Goal: Task Accomplishment & Management: Manage account settings

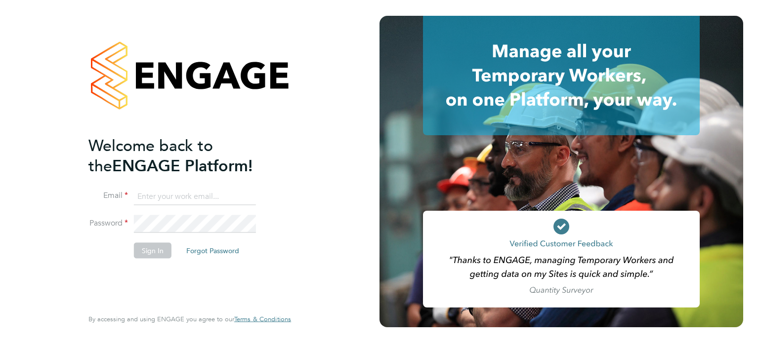
type input "Jhussain@spheresolutions.co.uk"
click at [158, 246] on button "Sign In" at bounding box center [153, 251] width 38 height 16
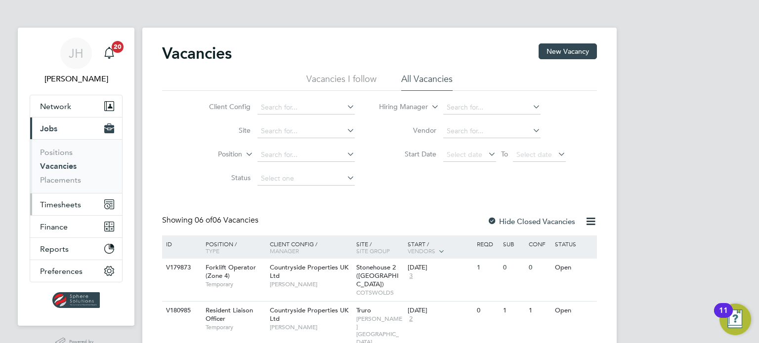
click at [65, 198] on button "Timesheets" at bounding box center [76, 205] width 92 height 22
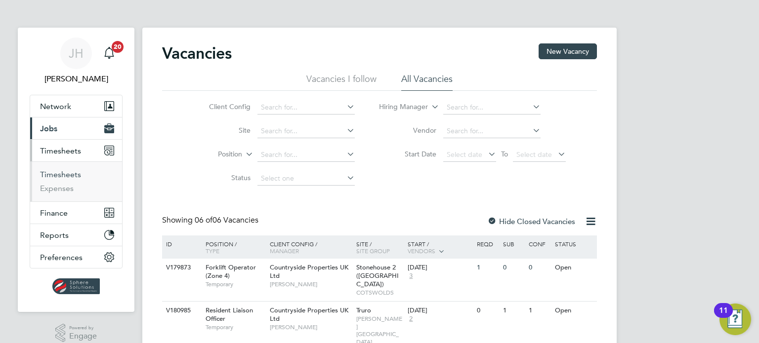
click at [66, 179] on link "Timesheets" at bounding box center [60, 174] width 41 height 9
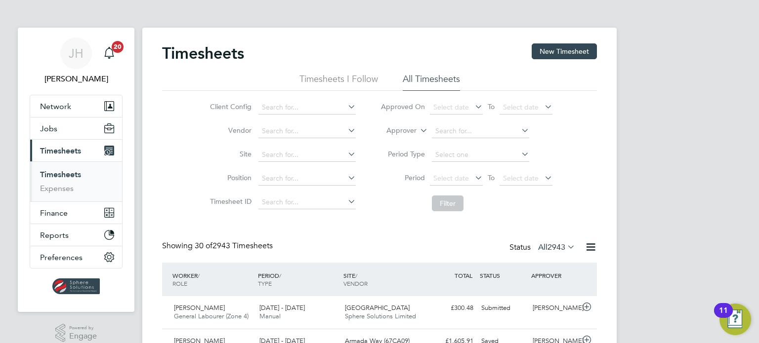
click at [414, 128] on label "Approver" at bounding box center [394, 131] width 44 height 10
click at [400, 142] on li "Worker" at bounding box center [392, 142] width 48 height 13
click at [471, 130] on input at bounding box center [480, 132] width 97 height 14
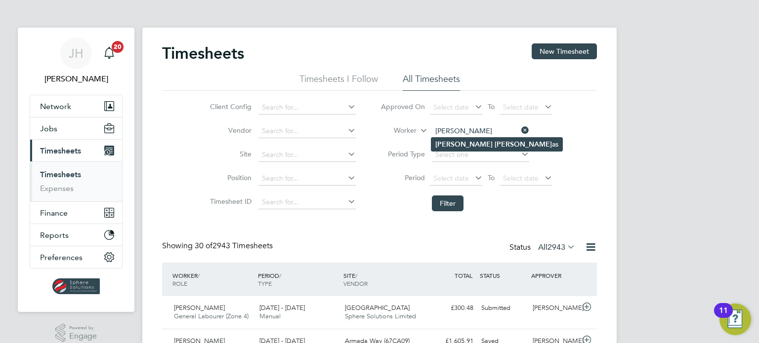
click at [495, 141] on b "[PERSON_NAME]" at bounding box center [523, 144] width 57 height 8
type input "[PERSON_NAME]"
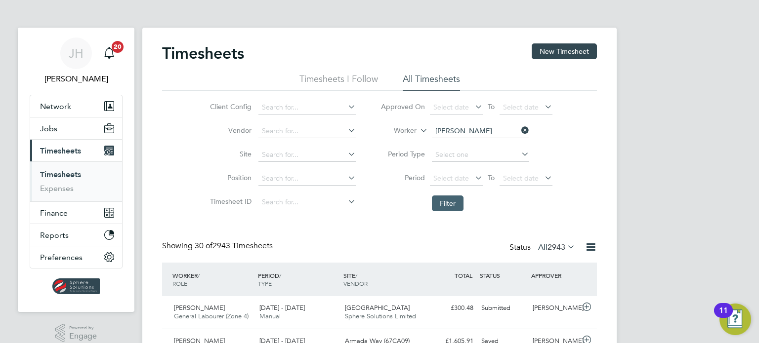
click at [444, 198] on button "Filter" at bounding box center [448, 204] width 32 height 16
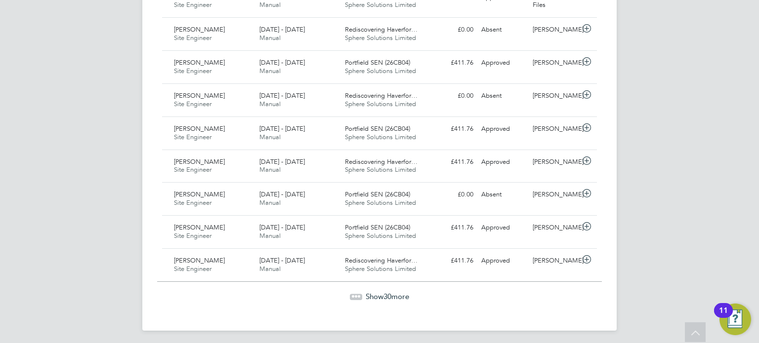
click at [370, 295] on span "Show 30 more" at bounding box center [387, 296] width 43 height 9
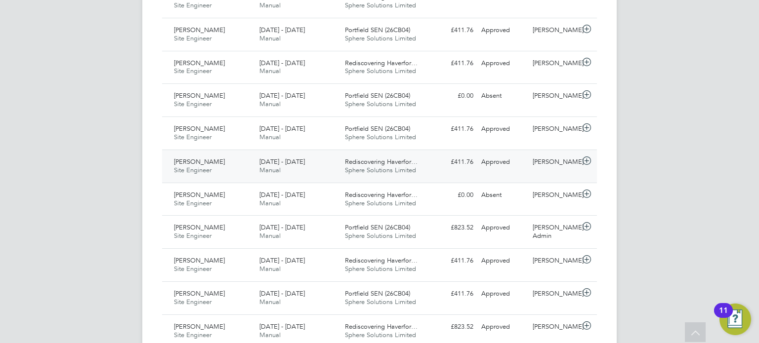
click at [417, 163] on div "Rediscovering Haverfor… Sphere Solutions Limited" at bounding box center [384, 166] width 86 height 25
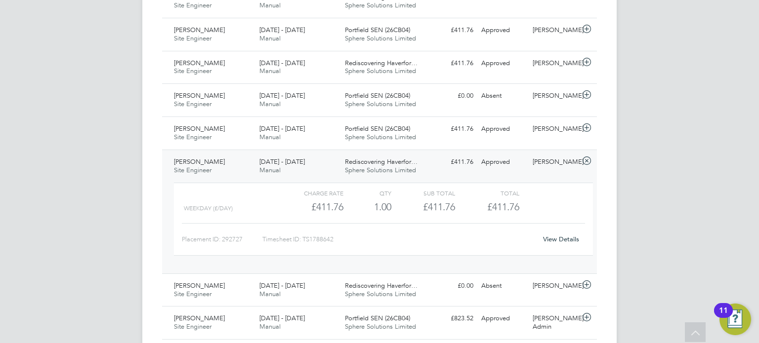
click at [389, 170] on span "Sphere Solutions Limited" at bounding box center [380, 170] width 71 height 8
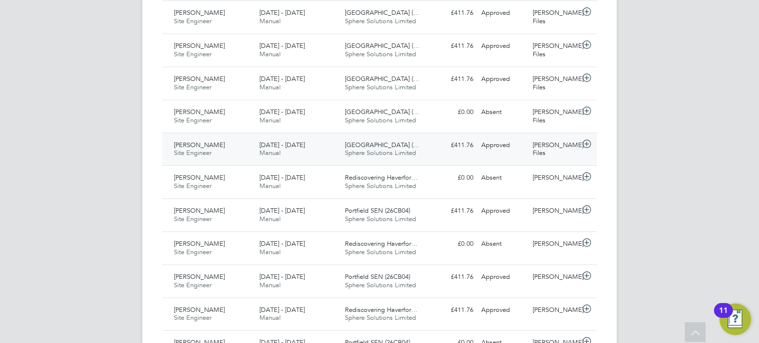
click at [380, 144] on span "[GEOGRAPHIC_DATA] (…" at bounding box center [382, 145] width 75 height 8
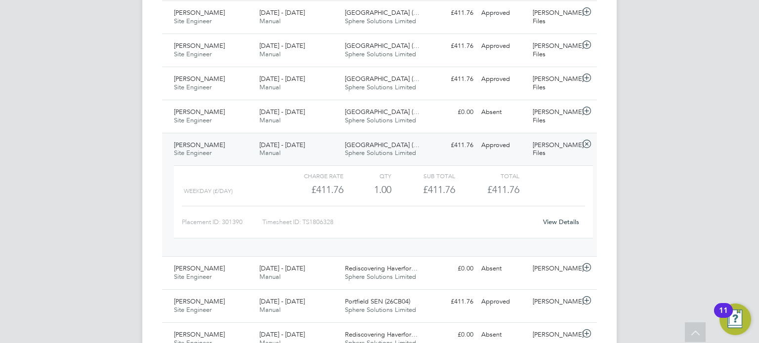
click at [557, 218] on link "View Details" at bounding box center [561, 222] width 36 height 8
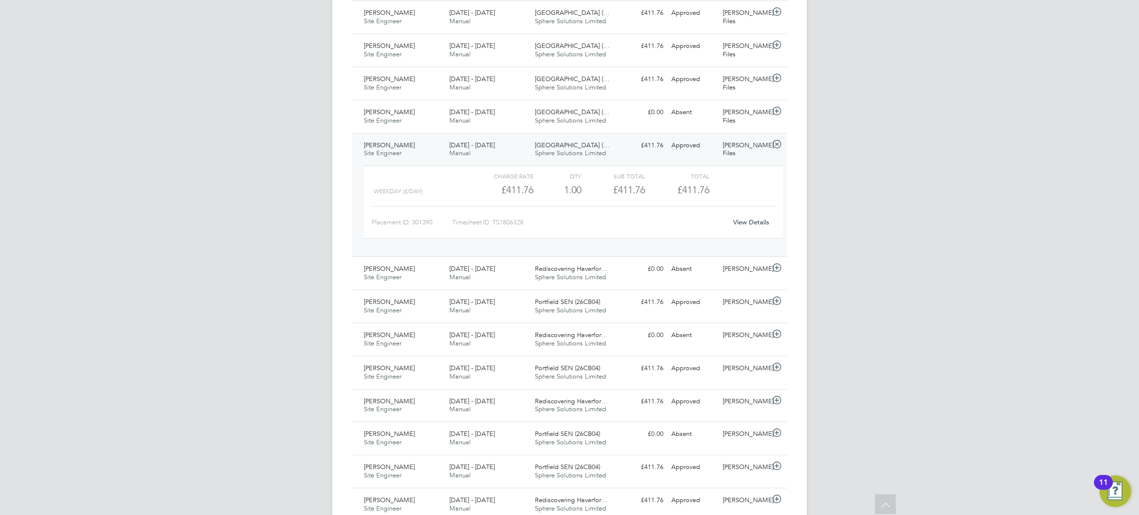
scroll to position [5, 4]
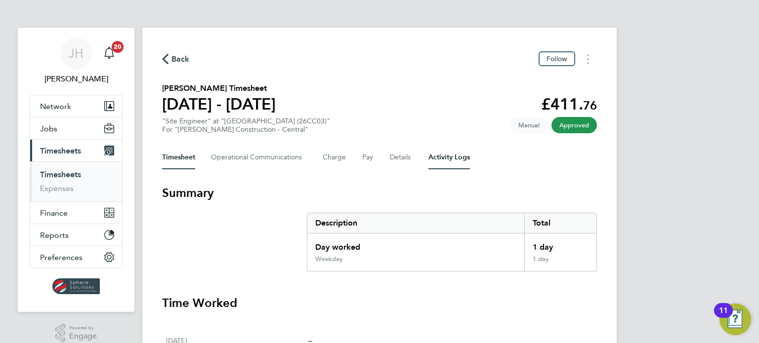
click at [454, 161] on Logs-tab "Activity Logs" at bounding box center [449, 158] width 42 height 24
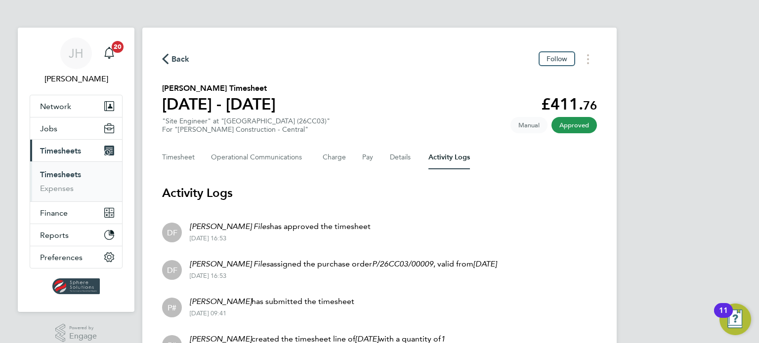
scroll to position [96, 0]
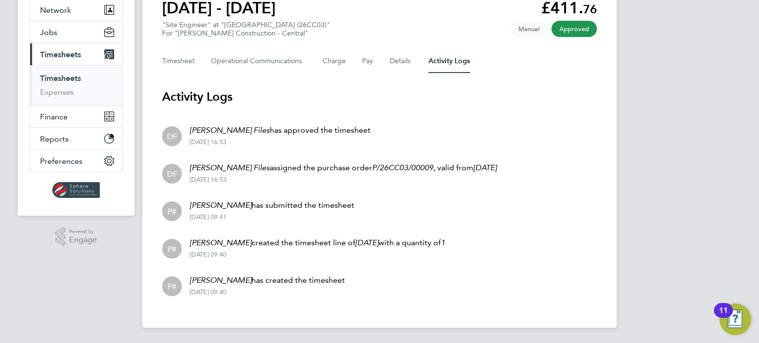
click at [372, 107] on section "Activity Logs DF David Files has approved the timesheet 26 Aug 2025 - 16:53 DF …" at bounding box center [379, 196] width 435 height 215
click at [178, 62] on button "Timesheet" at bounding box center [178, 61] width 33 height 24
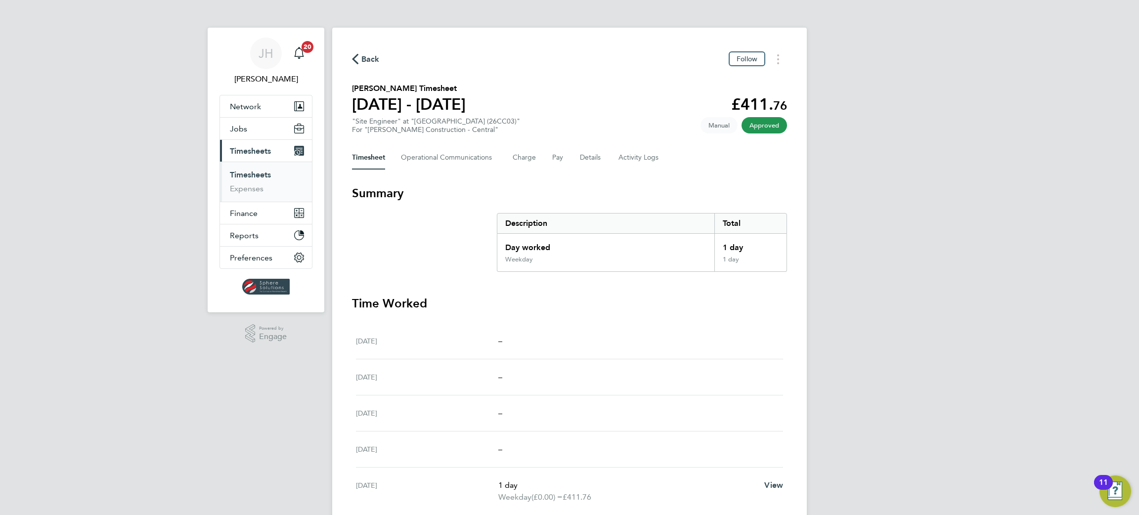
click at [236, 174] on link "Timesheets" at bounding box center [250, 174] width 41 height 9
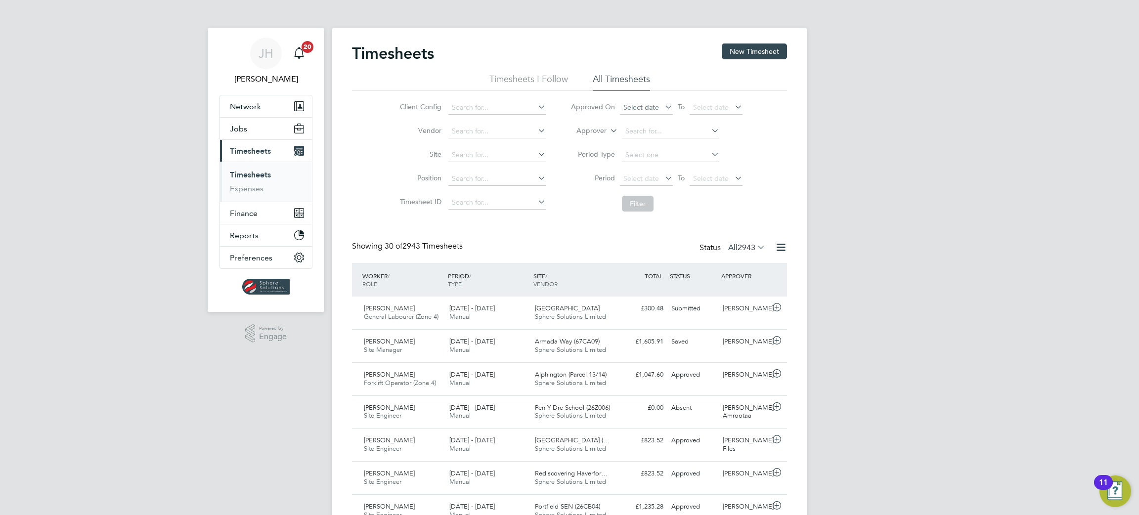
click at [636, 106] on span "Select date" at bounding box center [641, 107] width 36 height 9
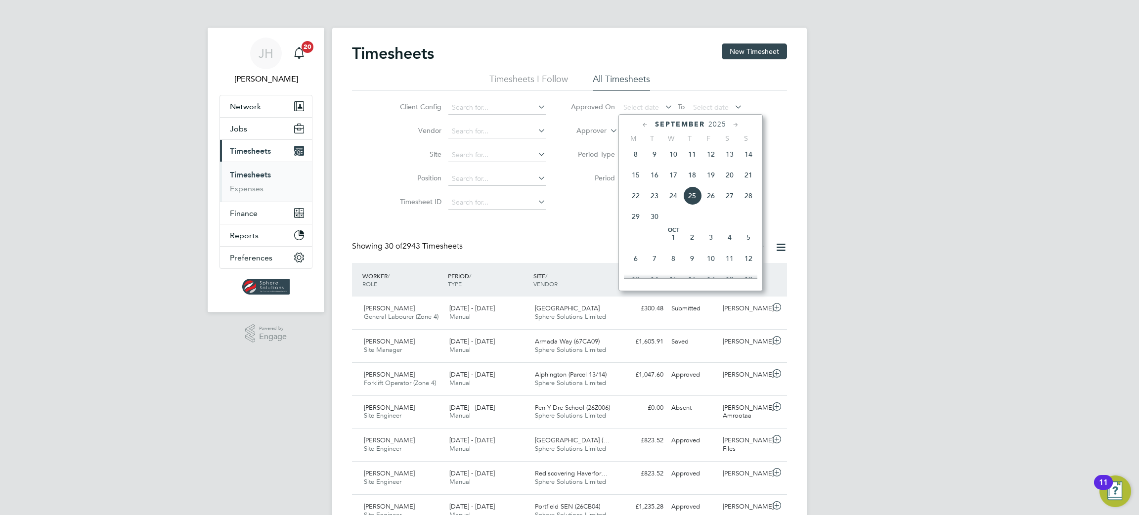
click at [646, 125] on icon at bounding box center [645, 125] width 9 height 11
click at [557, 179] on li "Position" at bounding box center [471, 179] width 173 height 24
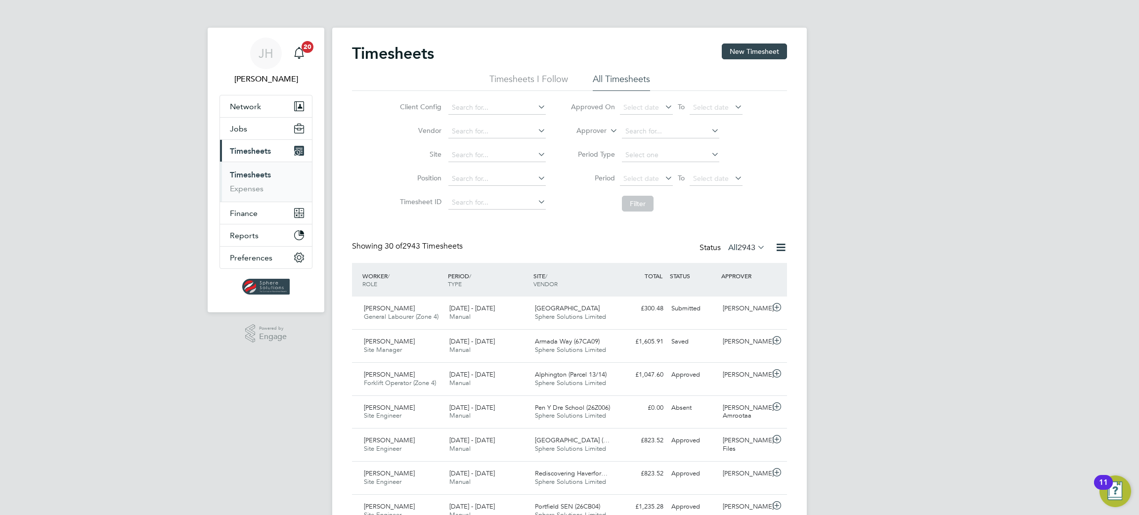
click at [591, 130] on label "Approver" at bounding box center [584, 131] width 44 height 10
click at [590, 141] on li "Worker" at bounding box center [581, 142] width 49 height 13
click at [655, 131] on input at bounding box center [670, 132] width 97 height 14
click at [675, 145] on li "Ian Th omas" at bounding box center [670, 144] width 98 height 13
type input "[PERSON_NAME]"
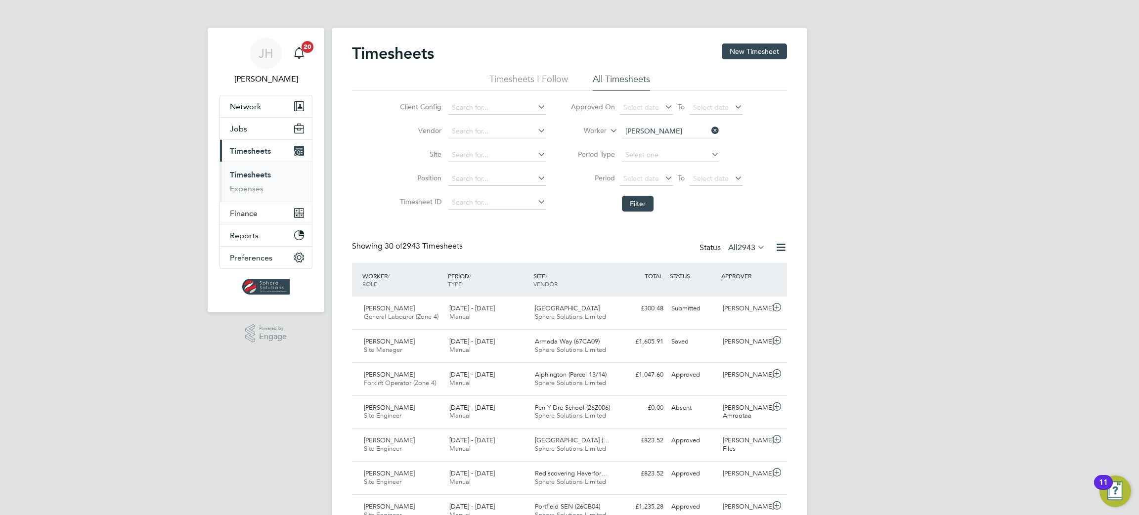
click at [654, 195] on li "Filter" at bounding box center [656, 204] width 197 height 26
click at [636, 204] on button "Filter" at bounding box center [638, 204] width 32 height 16
click at [471, 155] on input at bounding box center [496, 155] width 97 height 14
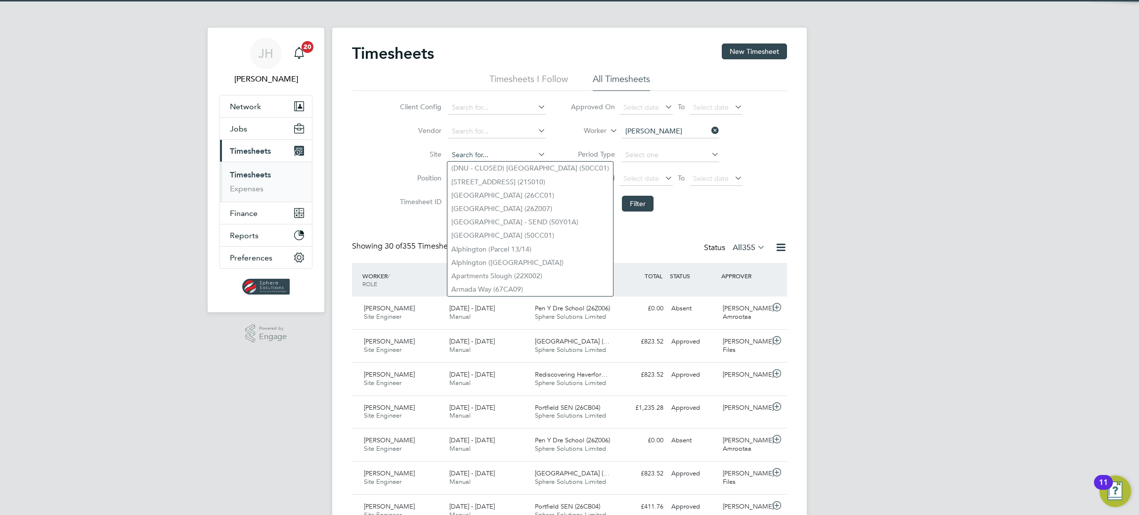
click at [471, 155] on input at bounding box center [496, 155] width 97 height 14
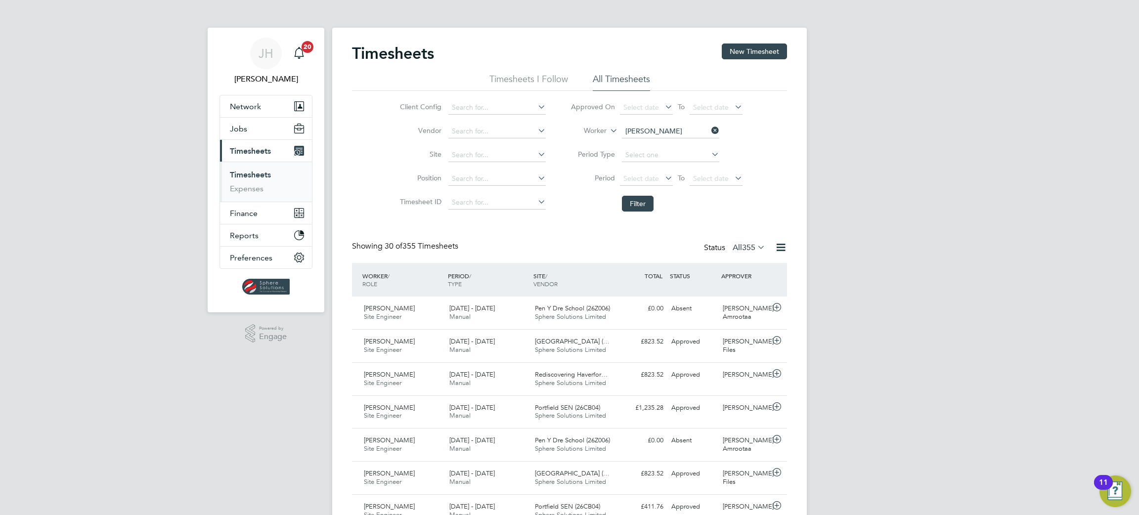
click at [472, 123] on li "Vendor" at bounding box center [471, 132] width 173 height 24
click at [471, 129] on input at bounding box center [496, 132] width 97 height 14
click at [471, 102] on input at bounding box center [496, 108] width 97 height 14
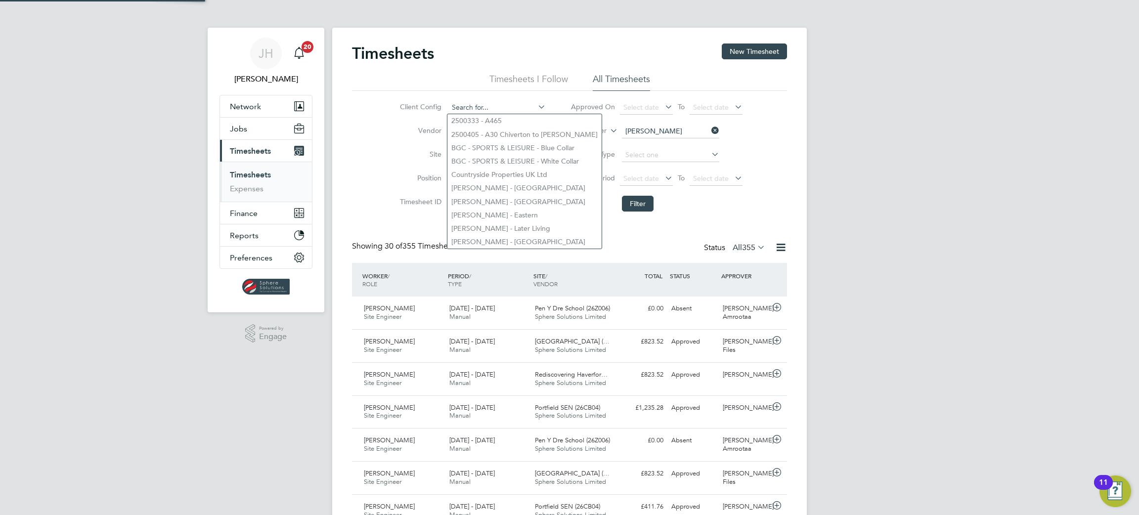
click at [471, 104] on input at bounding box center [496, 108] width 97 height 14
click at [640, 153] on input at bounding box center [670, 155] width 97 height 14
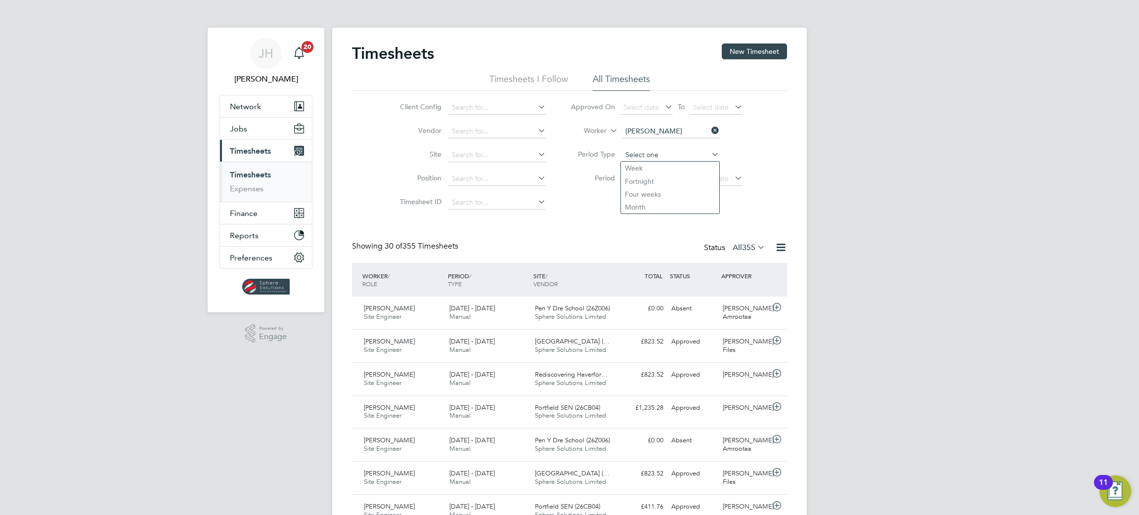
click at [641, 153] on input at bounding box center [670, 155] width 97 height 14
click at [589, 174] on label "Period" at bounding box center [592, 177] width 44 height 9
click at [638, 176] on span "Select date" at bounding box center [641, 178] width 36 height 9
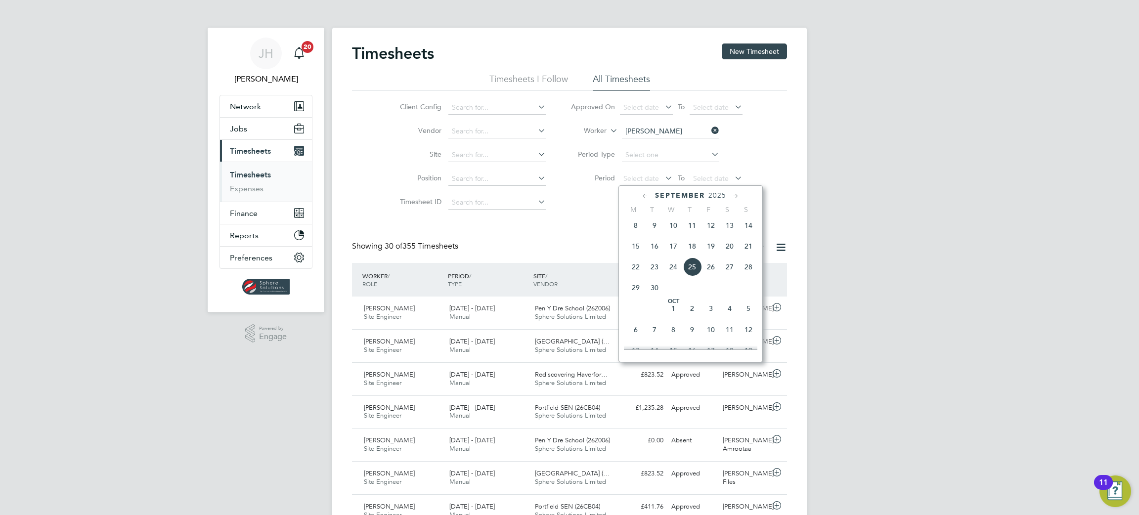
click at [571, 211] on li "Filter" at bounding box center [656, 204] width 197 height 26
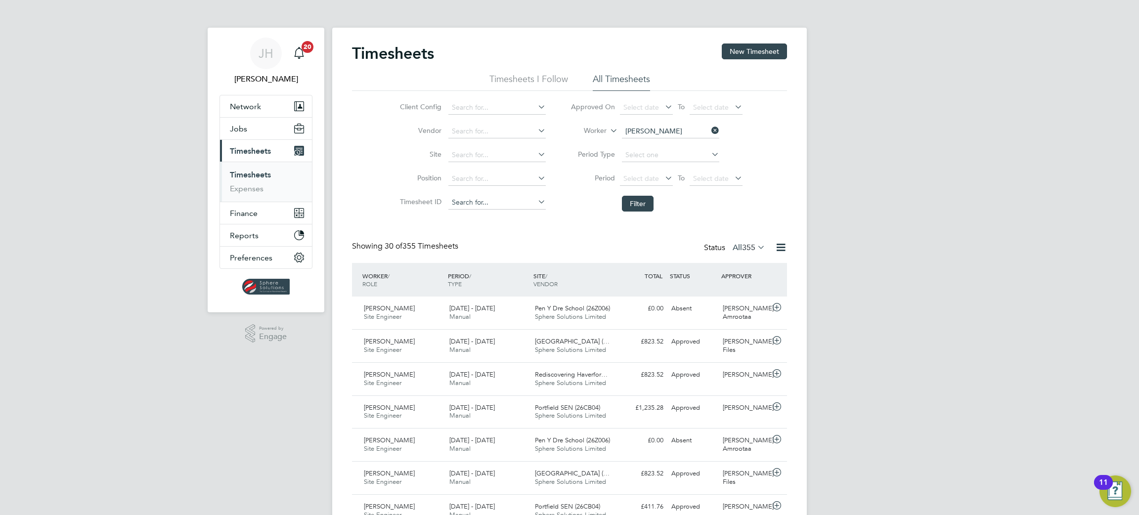
click at [465, 205] on input at bounding box center [496, 203] width 97 height 14
click at [469, 198] on input at bounding box center [496, 203] width 97 height 14
click at [476, 178] on input at bounding box center [496, 179] width 97 height 14
click at [648, 102] on span "Select date" at bounding box center [646, 107] width 53 height 13
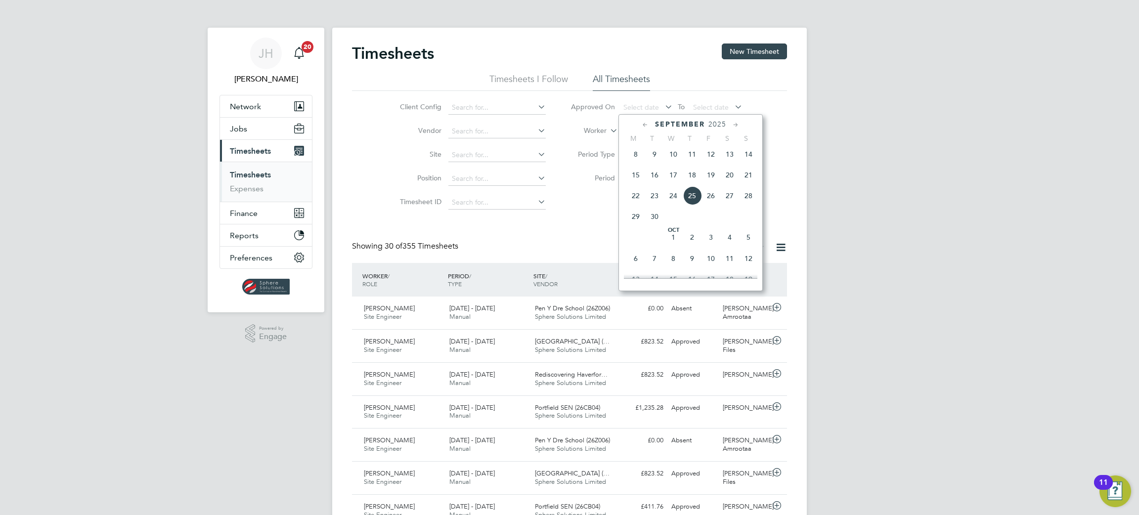
click at [641, 124] on icon at bounding box center [645, 125] width 9 height 11
click at [713, 226] on span "22" at bounding box center [710, 219] width 19 height 19
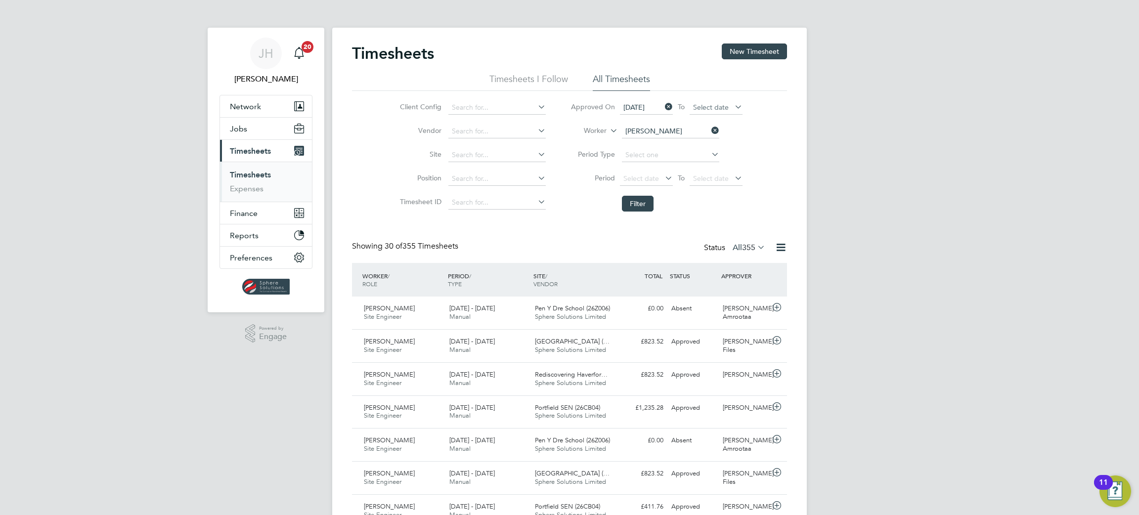
click at [719, 108] on span "Select date" at bounding box center [711, 107] width 36 height 9
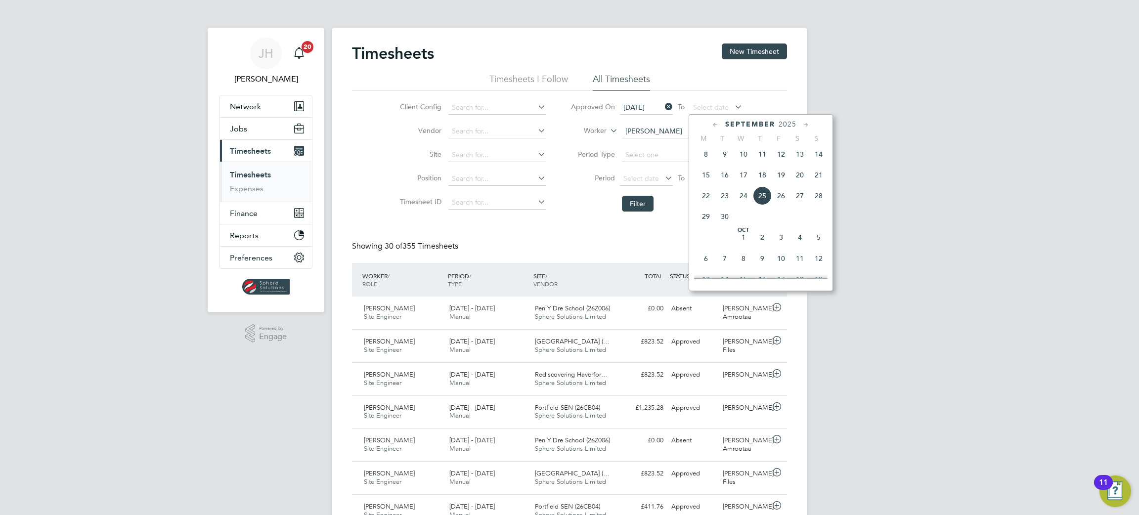
click at [759, 203] on span "25" at bounding box center [762, 195] width 19 height 19
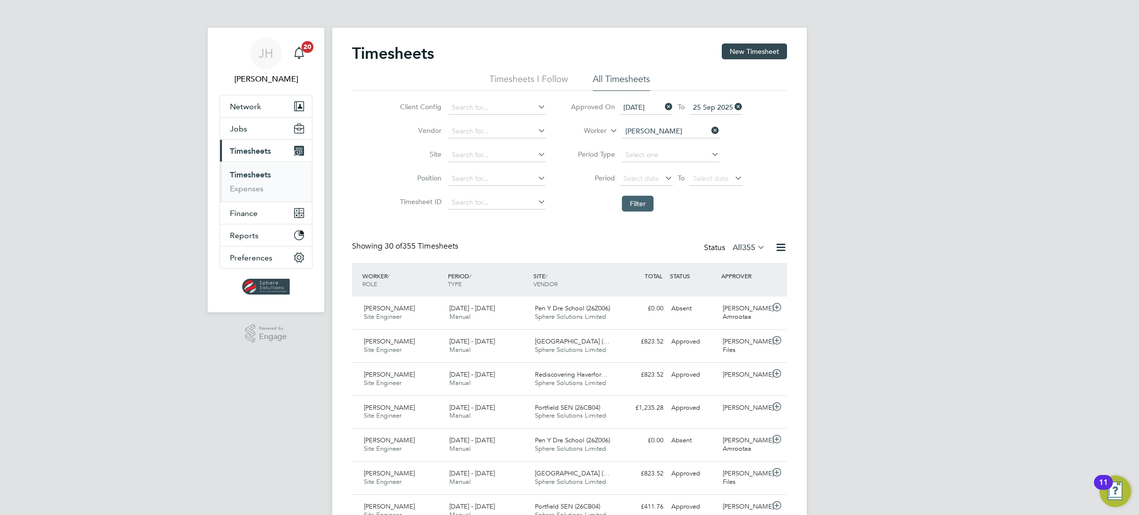
click at [634, 203] on button "Filter" at bounding box center [638, 204] width 32 height 16
click at [551, 284] on span "VENDOR" at bounding box center [545, 284] width 24 height 8
click at [531, 280] on div "SITE / VENDOR" at bounding box center [574, 280] width 86 height 26
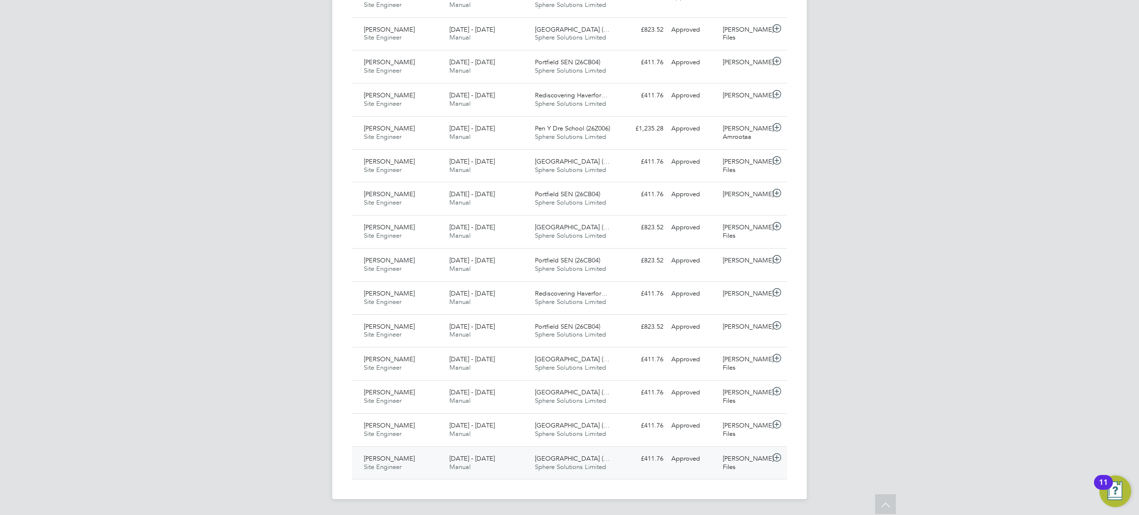
click at [567, 343] on span "Sphere Solutions Limited" at bounding box center [570, 467] width 71 height 8
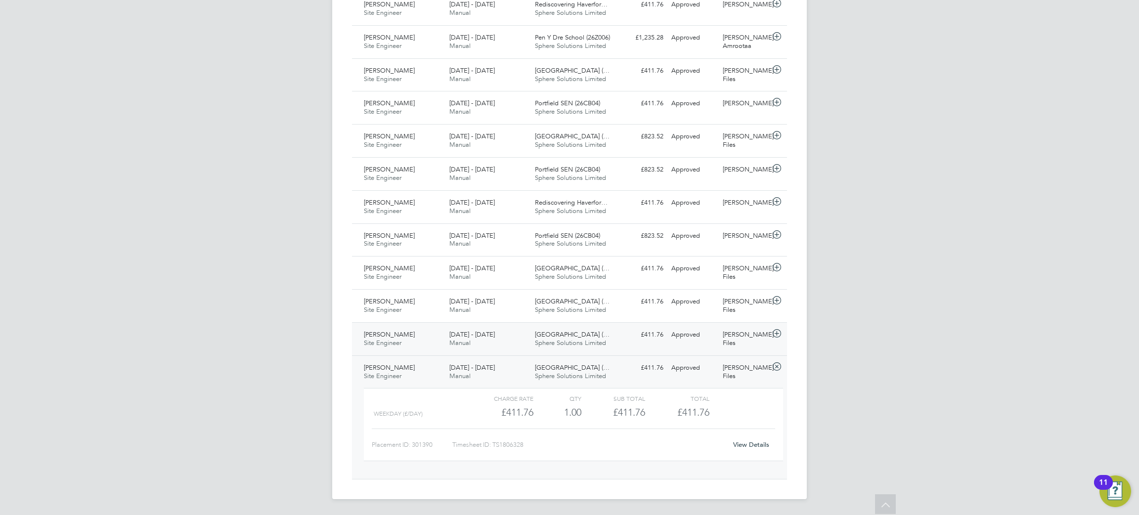
click at [570, 335] on span "[GEOGRAPHIC_DATA] (…" at bounding box center [572, 334] width 75 height 8
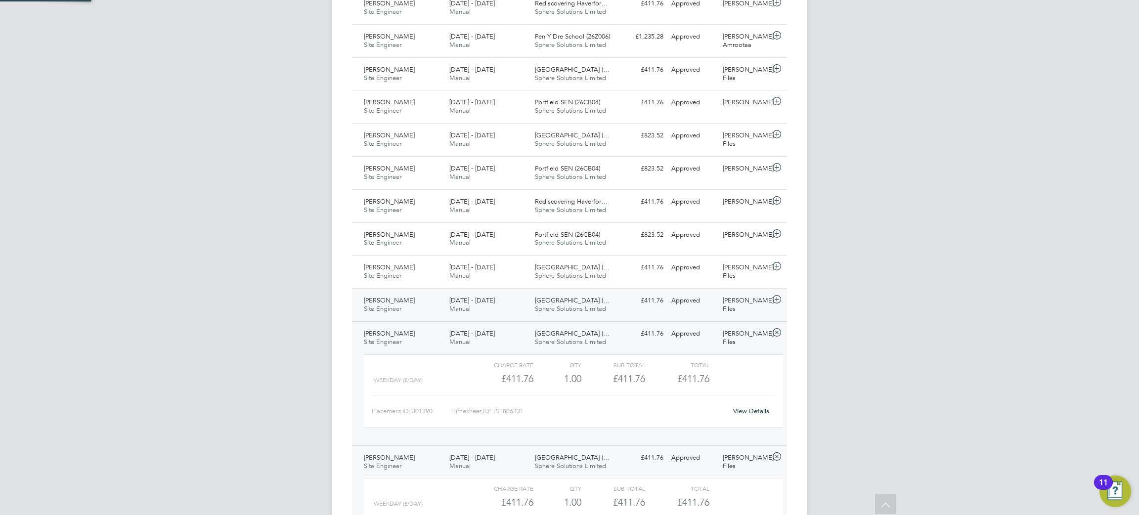
click at [564, 309] on span "Sphere Solutions Limited" at bounding box center [570, 308] width 71 height 8
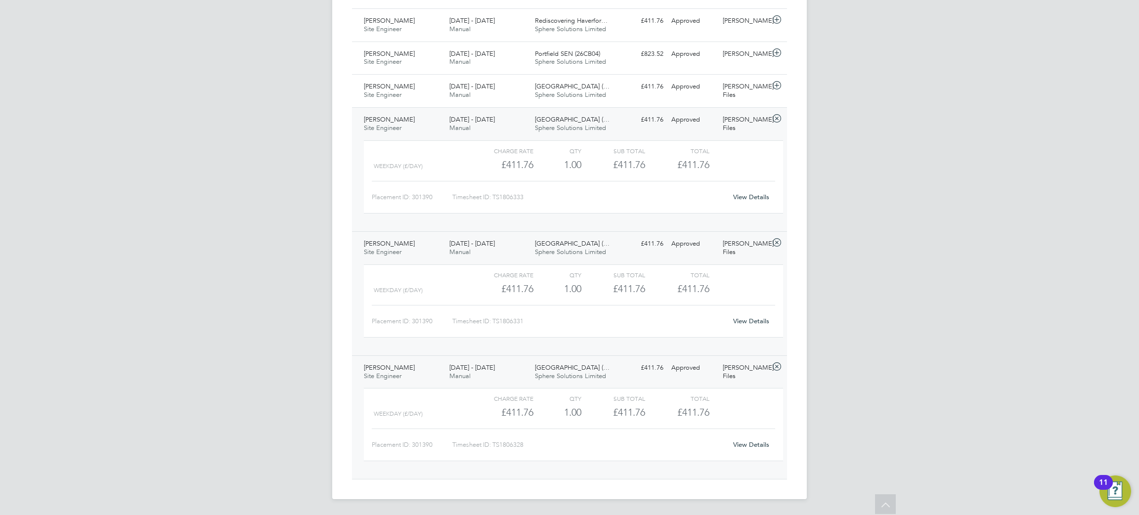
click at [473, 122] on span "[DATE] - [DATE]" at bounding box center [471, 119] width 45 height 8
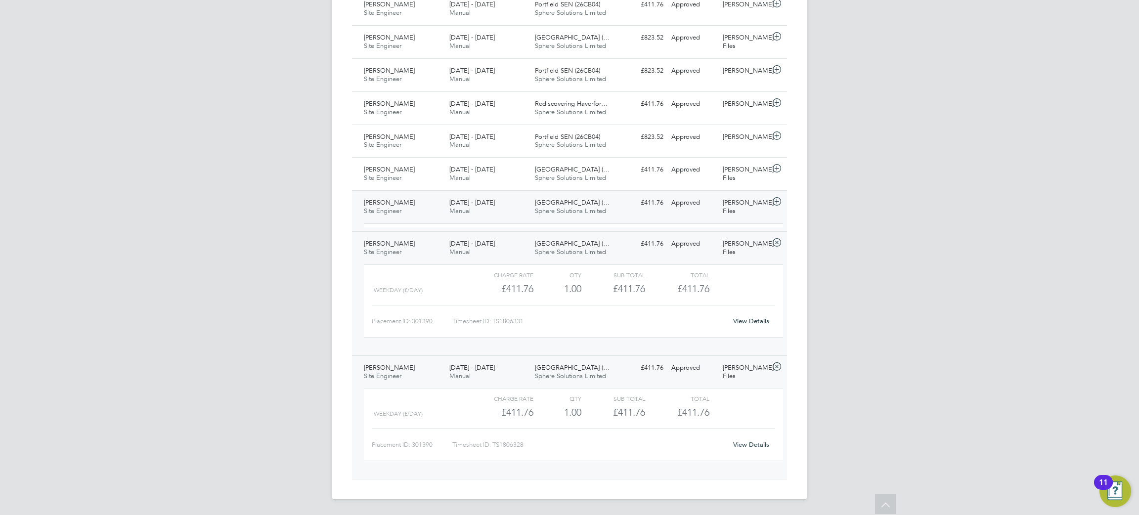
scroll to position [561, 0]
